Goal: Navigation & Orientation: Find specific page/section

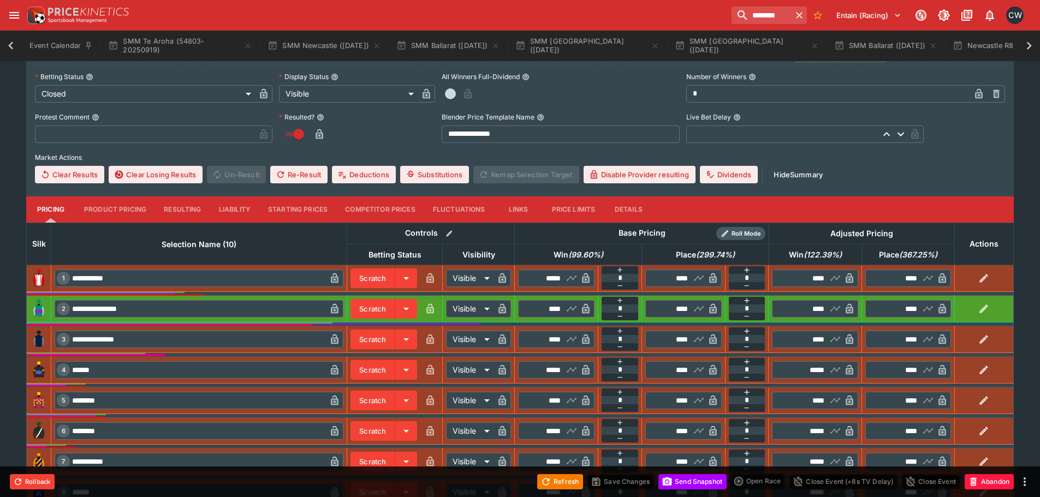
scroll to position [0, 140]
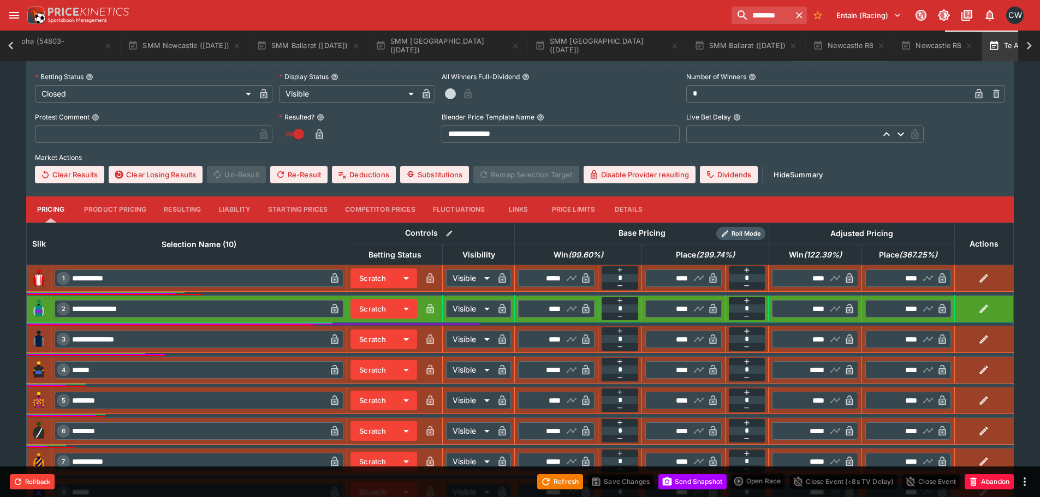
click at [1039, 46] on icon "button" at bounding box center [1051, 45] width 9 height 9
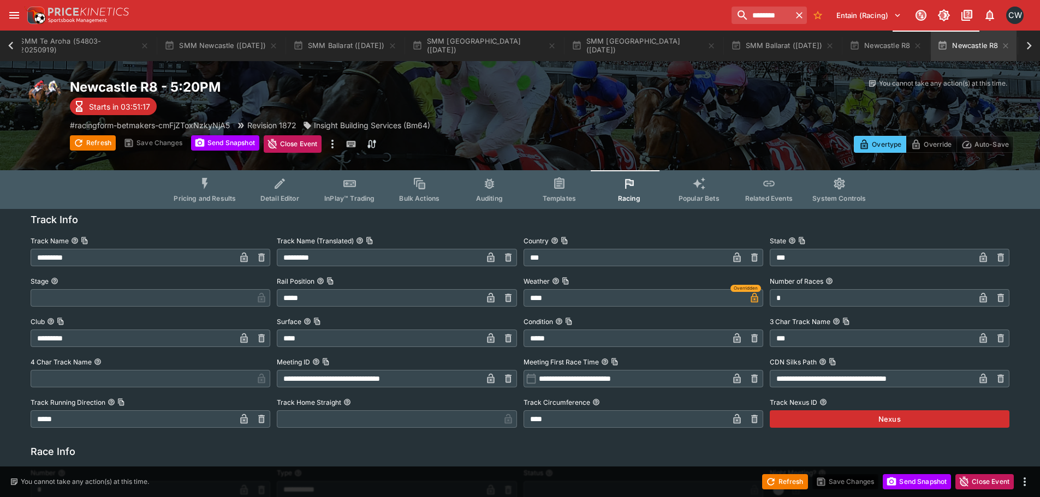
scroll to position [0, 64]
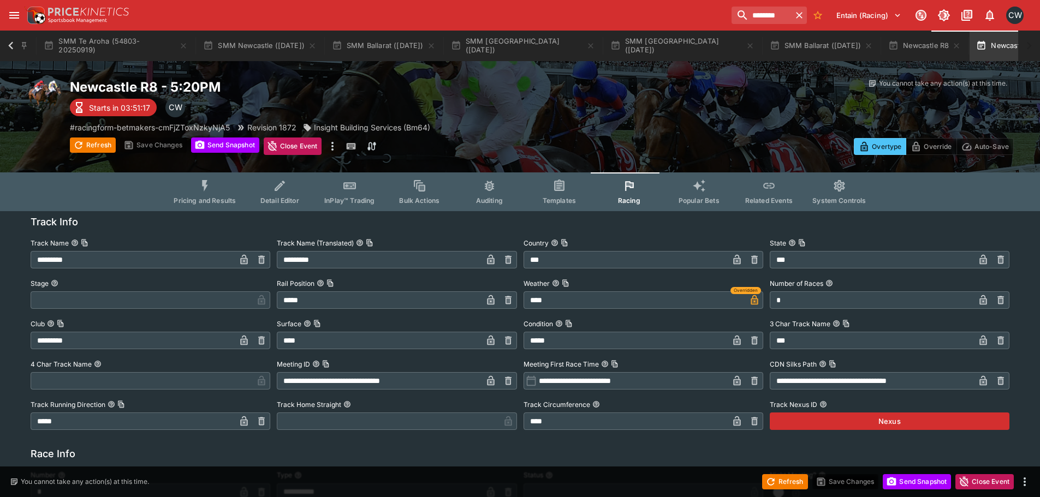
click at [1039, 46] on icon "button" at bounding box center [1044, 45] width 9 height 9
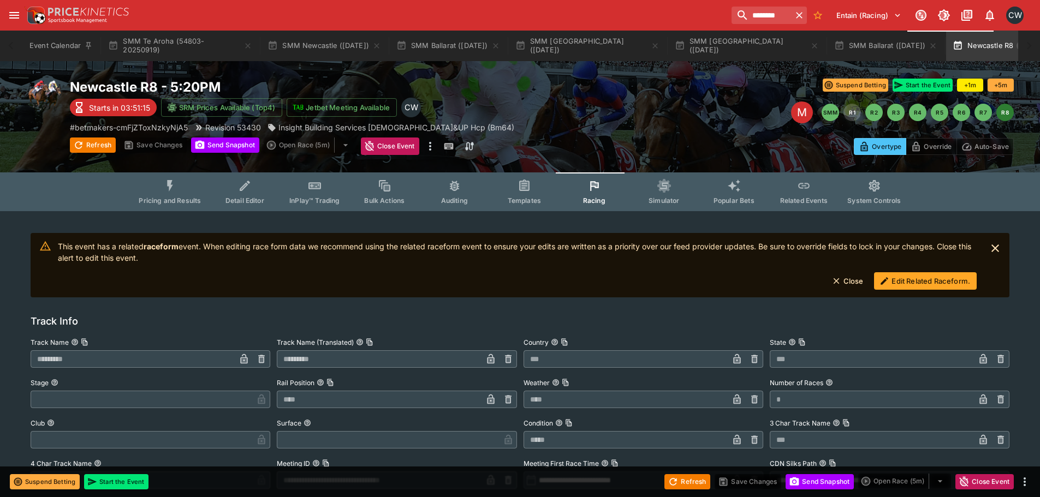
click at [1017, 47] on icon "button" at bounding box center [1021, 45] width 9 height 9
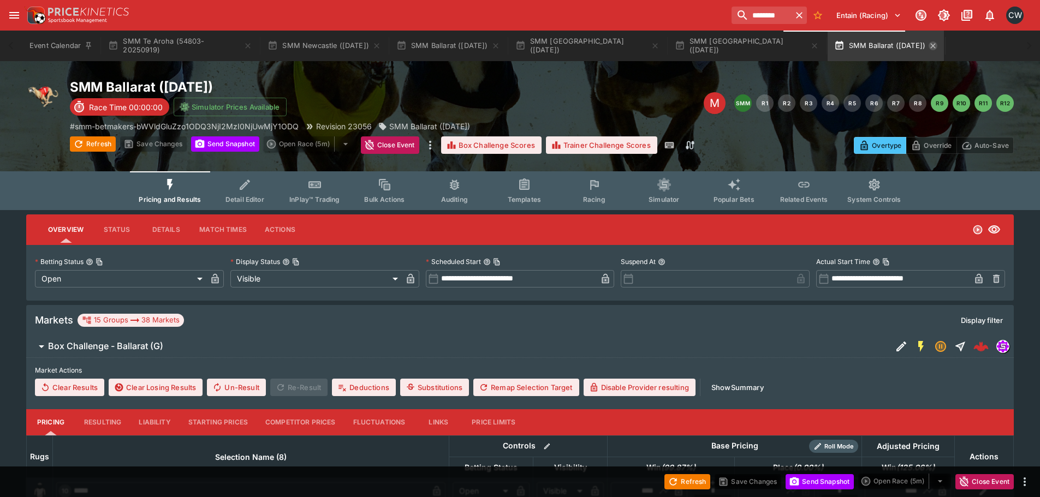
click at [929, 46] on icon "button" at bounding box center [933, 45] width 9 height 9
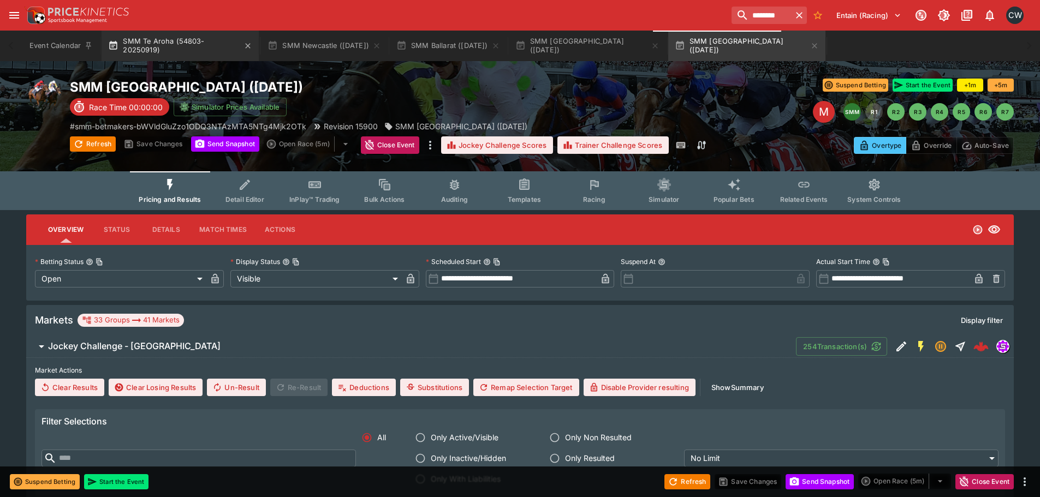
click at [215, 37] on button "SMM Te Aroha (54803-20250919)" at bounding box center [180, 46] width 157 height 31
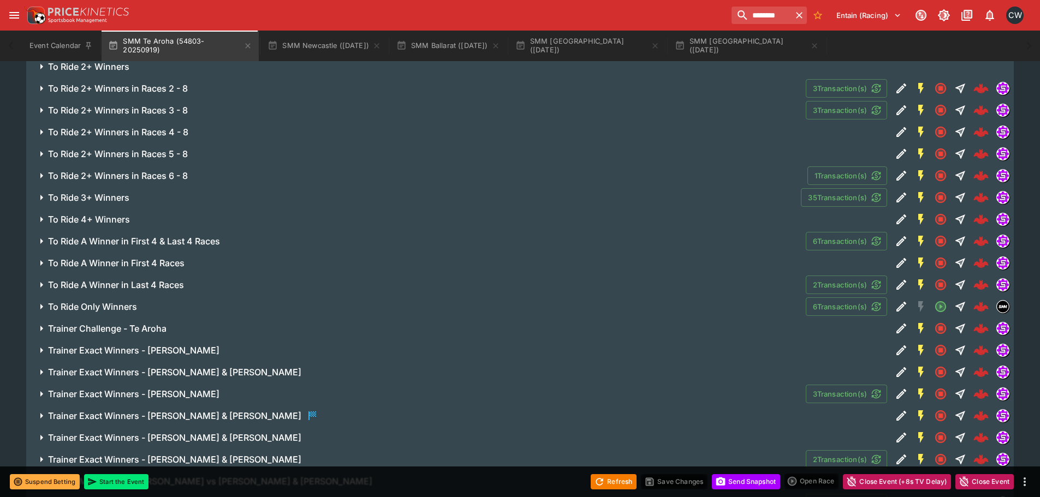
scroll to position [1777, 0]
